Goal: Task Accomplishment & Management: Manage account settings

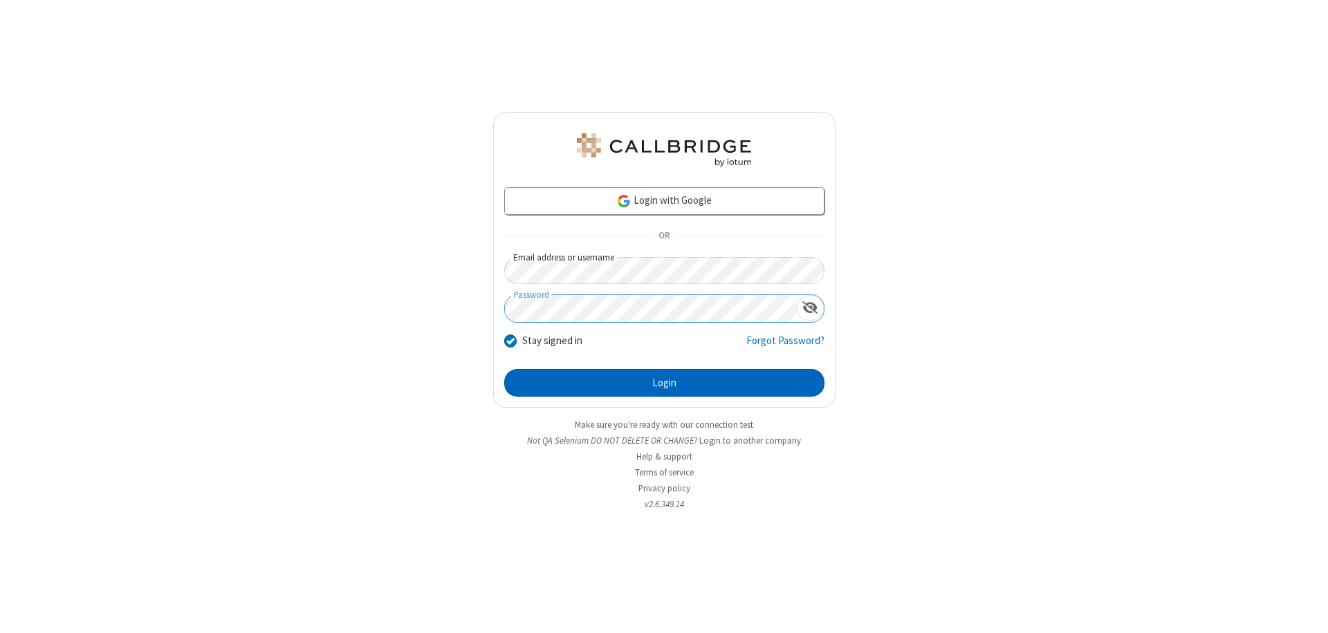
click at [664, 383] on button "Login" at bounding box center [664, 383] width 320 height 28
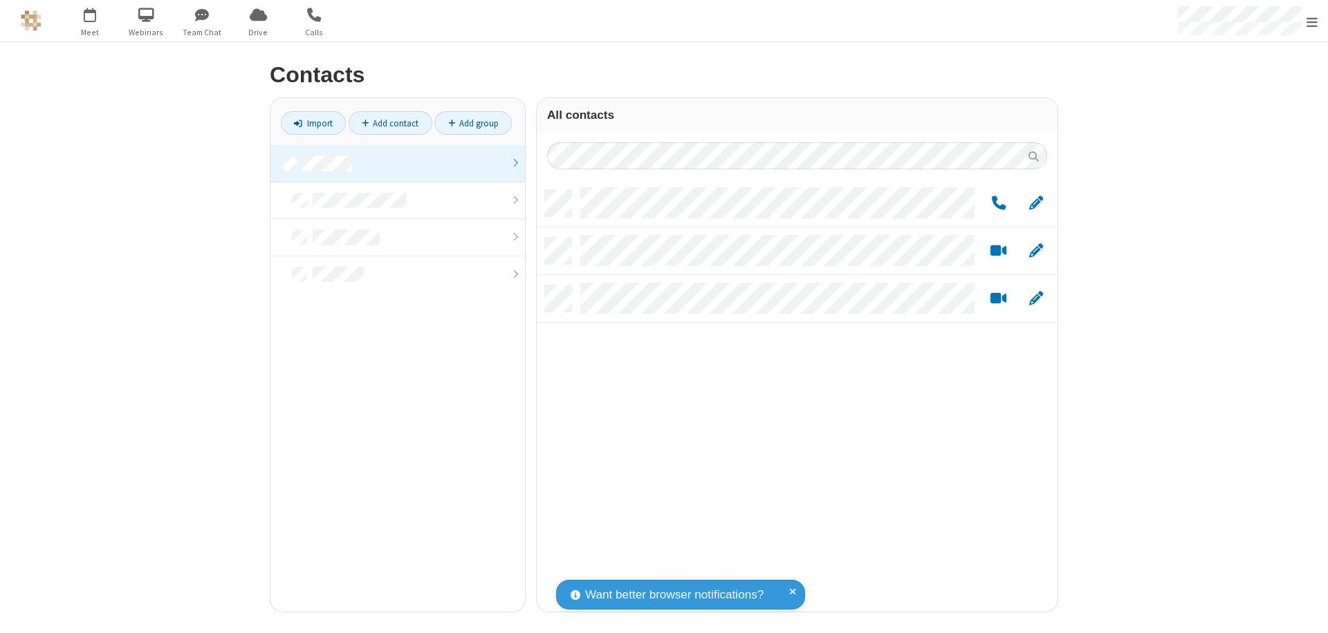
scroll to position [422, 510]
click at [398, 163] on link at bounding box center [397, 163] width 254 height 37
click at [473, 123] on link "Add group" at bounding box center [472, 123] width 77 height 24
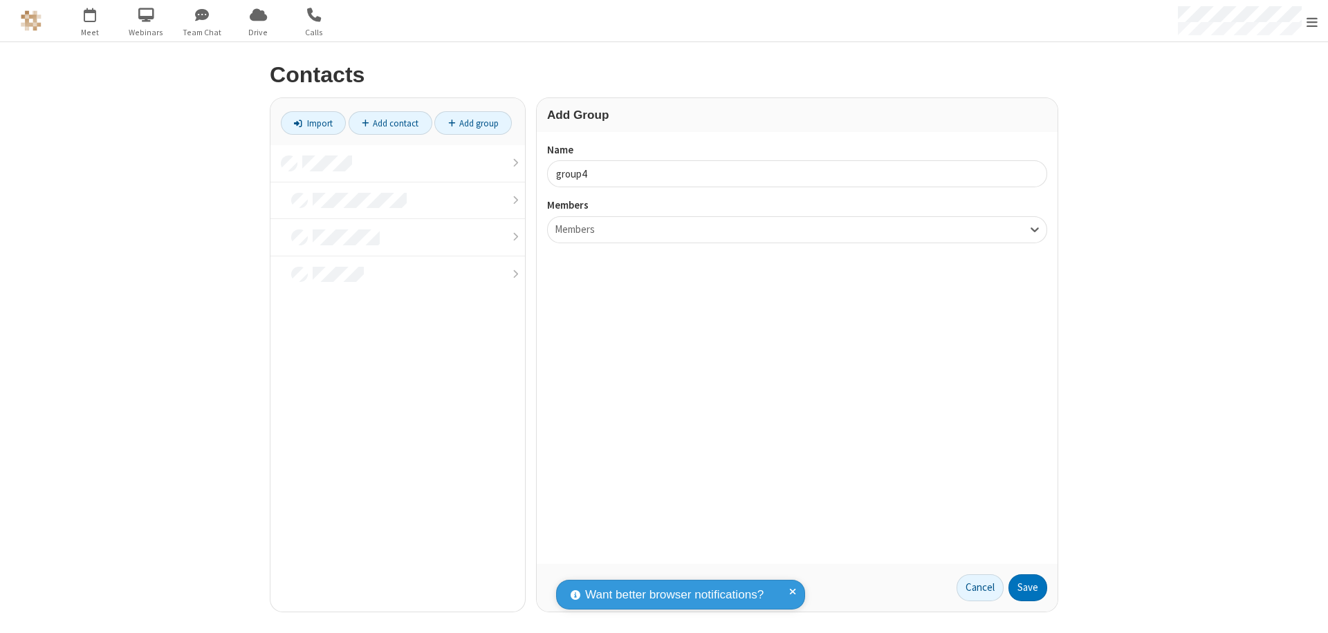
type input "group4"
type input "name20"
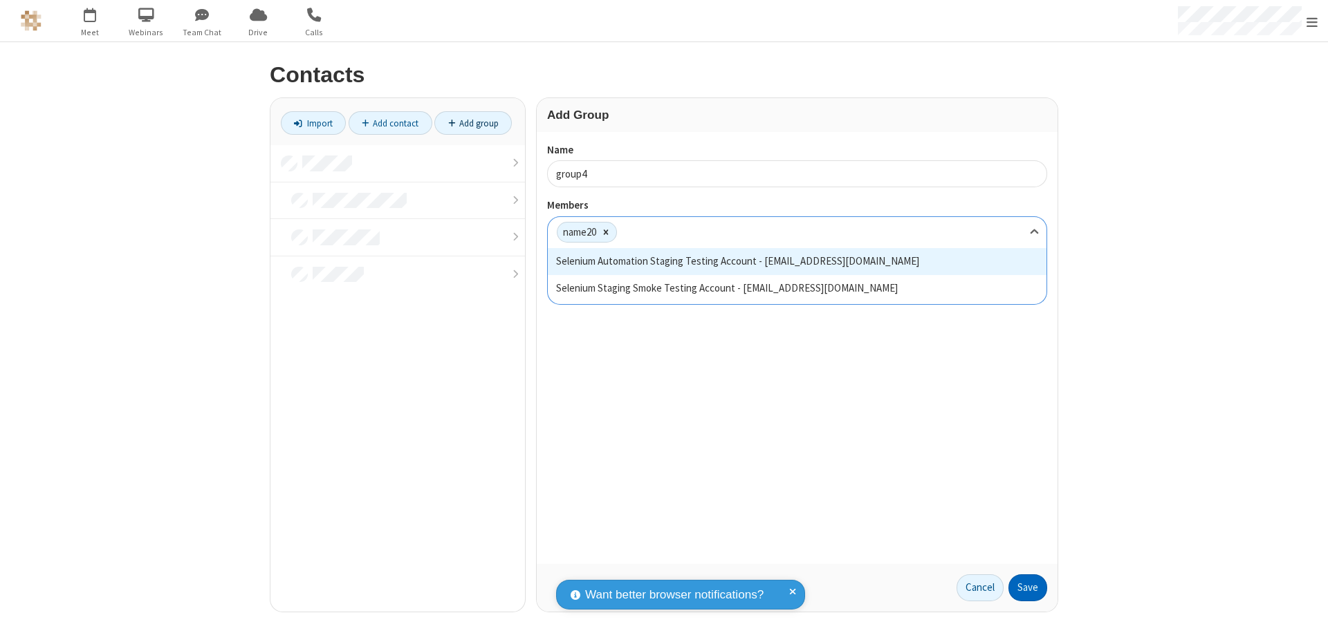
click at [1028, 588] on button "Save" at bounding box center [1027, 589] width 39 height 28
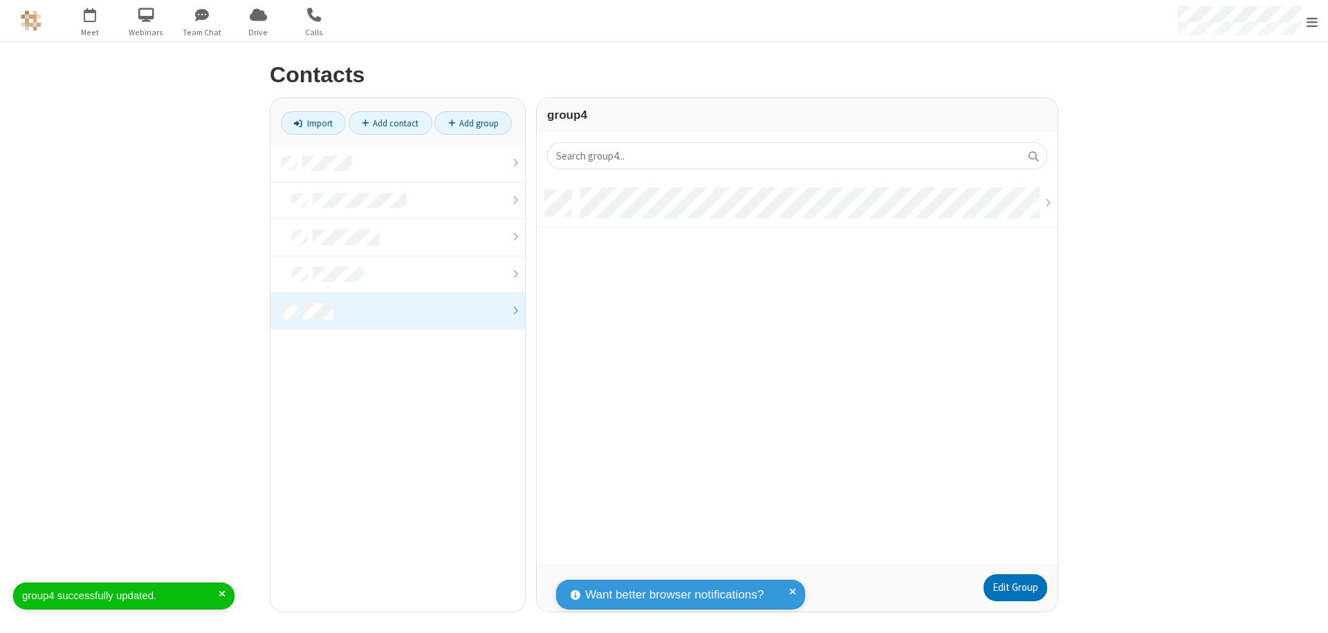
scroll to position [374, 510]
click at [390, 123] on link "Add contact" at bounding box center [391, 123] width 84 height 24
